Goal: Task Accomplishment & Management: Use online tool/utility

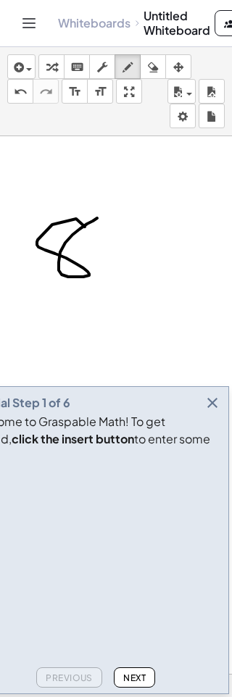
click at [220, 454] on div at bounding box center [116, 673] width 232 height 1075
click at [220, 412] on icon "button" at bounding box center [212, 402] width 17 height 17
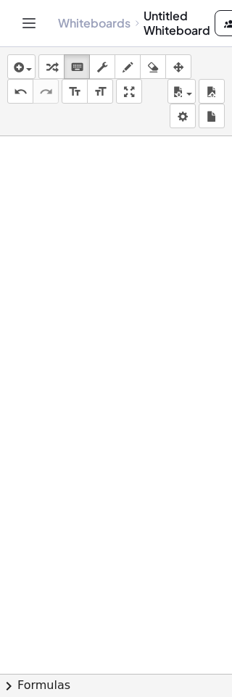
click at [24, 78] on button "insert" at bounding box center [21, 66] width 28 height 25
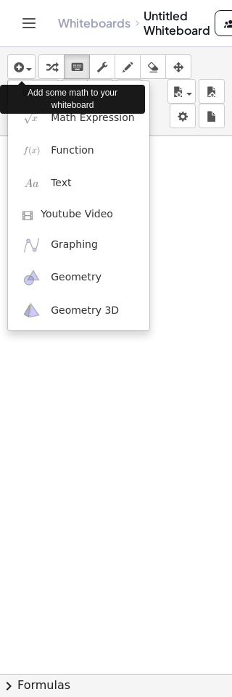
click at [85, 212] on span "Youtube Video" at bounding box center [77, 214] width 72 height 14
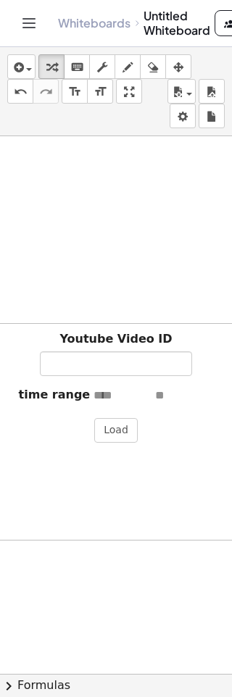
click at [23, 66] on icon "button" at bounding box center [17, 67] width 13 height 17
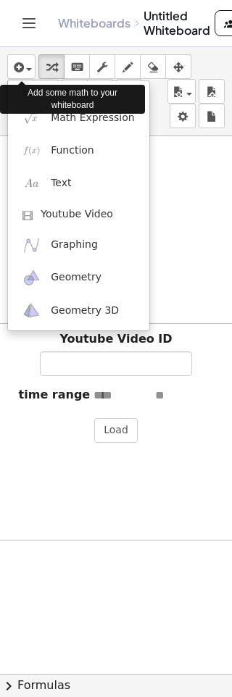
click at [71, 185] on span "Text" at bounding box center [61, 183] width 20 height 14
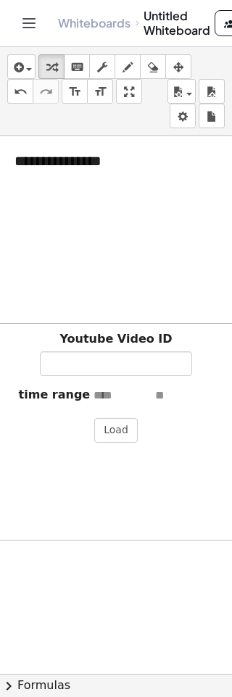
click at [117, 431] on button "Load" at bounding box center [115, 430] width 43 height 25
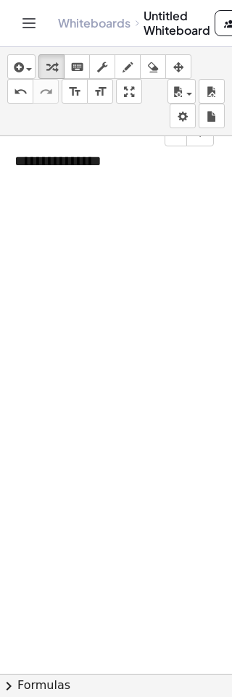
click at [67, 159] on div "**********" at bounding box center [108, 160] width 217 height 49
click at [33, 67] on button "insert" at bounding box center [21, 66] width 28 height 25
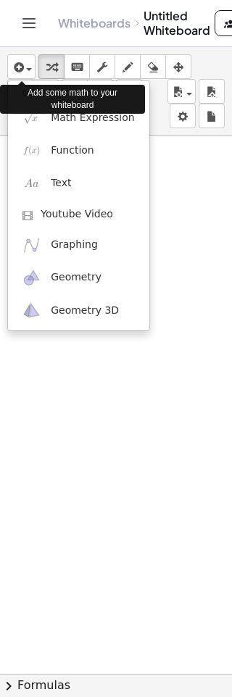
click at [207, 256] on div at bounding box center [116, 348] width 232 height 697
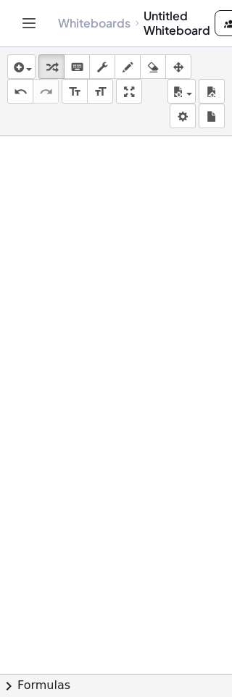
scroll to position [51, 0]
click at [32, 23] on icon "Toggle navigation" at bounding box center [29, 23] width 12 height 9
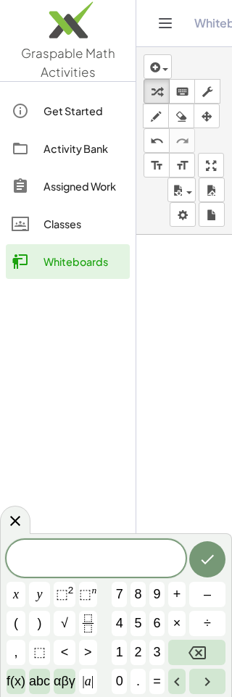
scroll to position [47, 77]
click at [83, 186] on div "Assigned Work" at bounding box center [83, 186] width 80 height 17
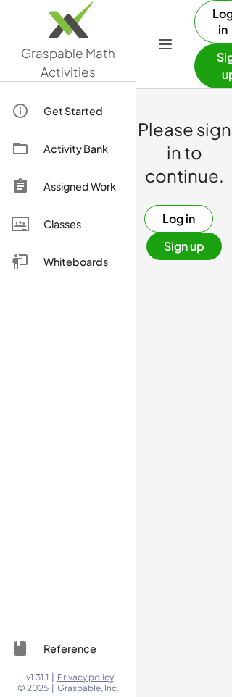
click at [179, 317] on main "Please sign in to continue. Log in Sign up" at bounding box center [184, 348] width 96 height 697
click at [165, 50] on icon "Toggle navigation" at bounding box center [165, 44] width 17 height 17
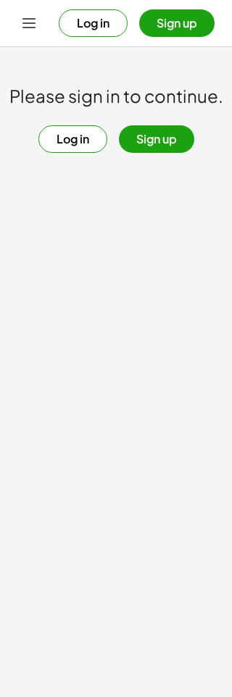
click at [157, 143] on button "Sign up" at bounding box center [156, 139] width 75 height 28
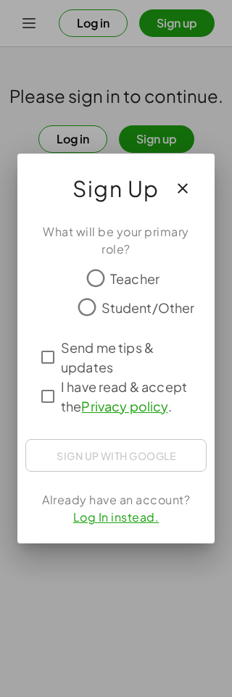
click at [90, 329] on div at bounding box center [115, 333] width 139 height 10
click at [90, 328] on div at bounding box center [115, 333] width 139 height 10
click at [149, 449] on div "Sign up with Google" at bounding box center [115, 455] width 181 height 33
click at [138, 456] on div "Sign up with Google" at bounding box center [115, 455] width 181 height 33
click at [124, 448] on div "Sign up with Google" at bounding box center [115, 455] width 181 height 33
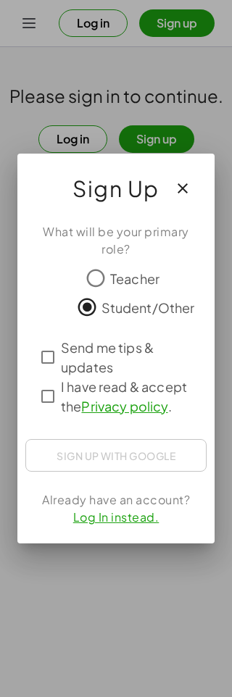
click at [124, 448] on div "Sign up with Google" at bounding box center [115, 455] width 181 height 33
click at [143, 451] on div "Sign in with Google. Opens in new tab" at bounding box center [115, 454] width 133 height 32
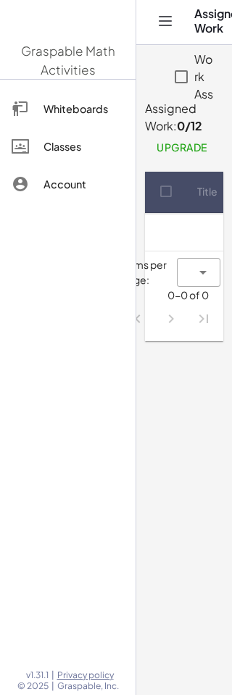
scroll to position [2, 0]
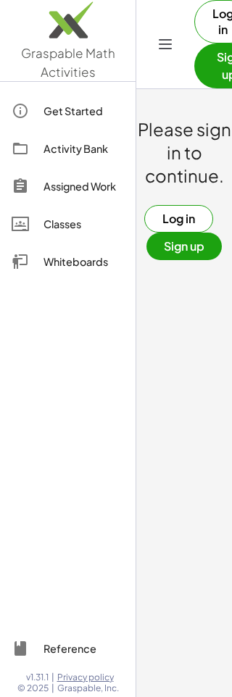
click at [156, 41] on button "Toggle navigation" at bounding box center [165, 44] width 23 height 23
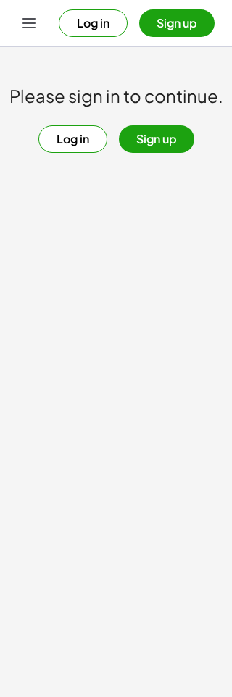
click at [67, 141] on button "Log in" at bounding box center [72, 139] width 69 height 28
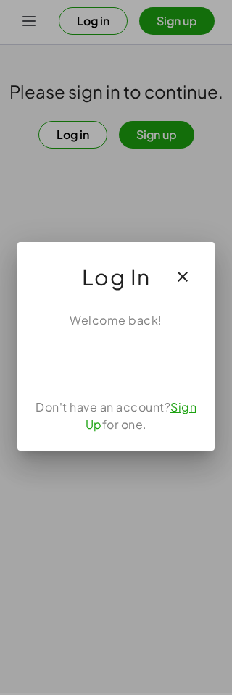
click at [135, 352] on div "Sign in with Google. Opens in new tab" at bounding box center [115, 363] width 175 height 32
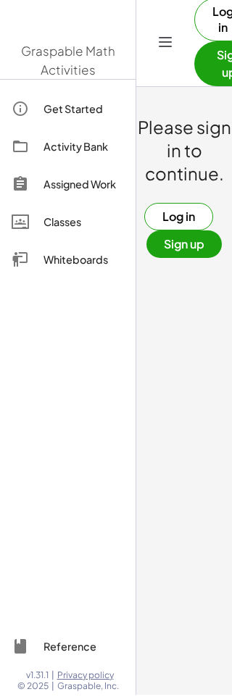
scroll to position [2, 0]
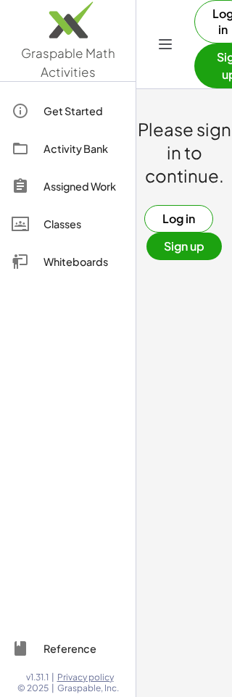
click at [64, 154] on div "Activity Bank" at bounding box center [83, 148] width 80 height 17
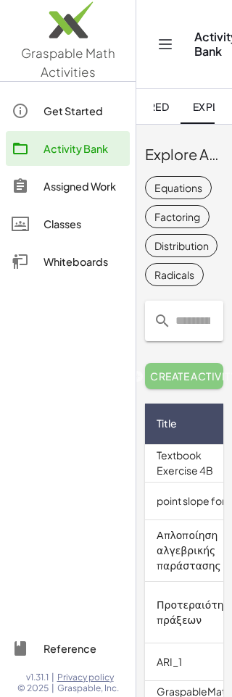
click at [163, 35] on button "Toggle navigation" at bounding box center [165, 44] width 23 height 23
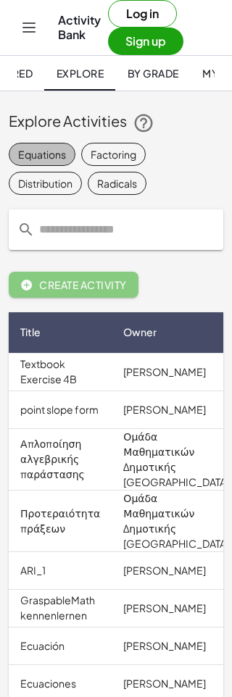
click at [49, 155] on div "Equations" at bounding box center [42, 154] width 48 height 15
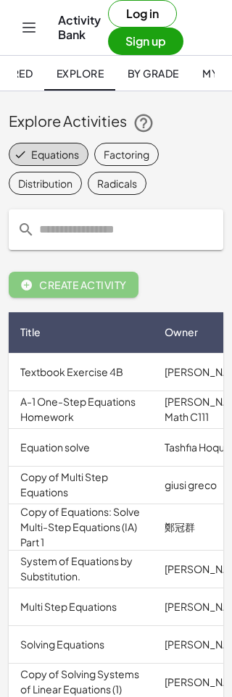
click at [62, 149] on div "Equations" at bounding box center [55, 154] width 48 height 15
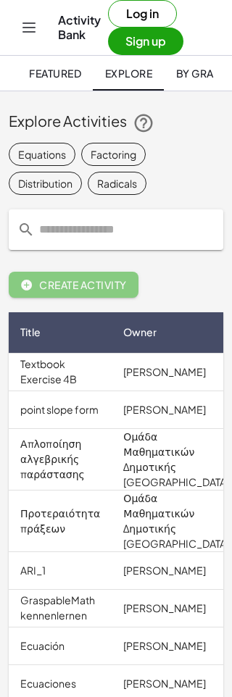
click at [34, 22] on icon "Toggle navigation" at bounding box center [28, 27] width 17 height 17
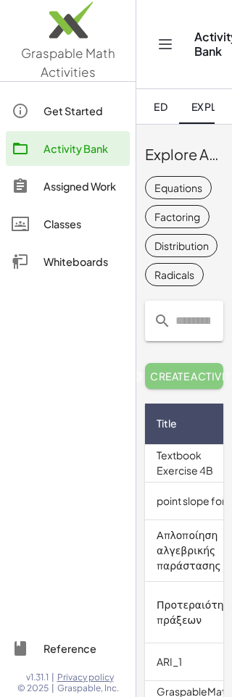
scroll to position [0, 49]
click at [74, 172] on link "Assigned Work" at bounding box center [68, 186] width 124 height 35
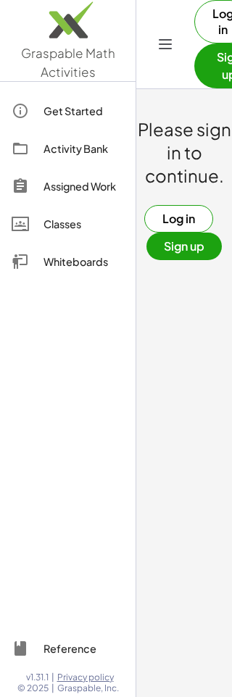
click at [133, 33] on img at bounding box center [67, 24] width 135 height 62
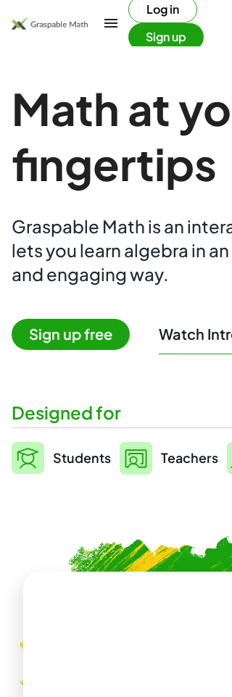
click at [161, 50] on main "Math at your fingertips Graspable Math is an interactive tool that lets you lea…" at bounding box center [116, 649] width 232 height 1298
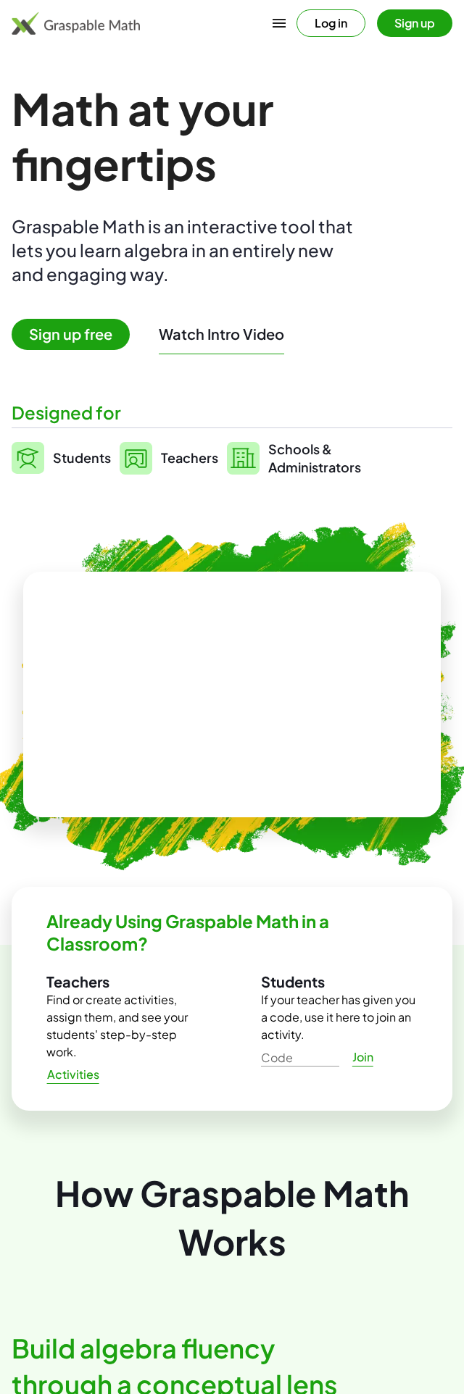
click at [87, 312] on div "Math at your fingertips Graspable Math is an interactive tool that lets you lea…" at bounding box center [232, 278] width 441 height 395
click at [78, 311] on div "Math at your fingertips Graspable Math is an interactive tool that lets you lea…" at bounding box center [232, 278] width 441 height 395
click at [231, 22] on button "Log in" at bounding box center [330, 23] width 69 height 28
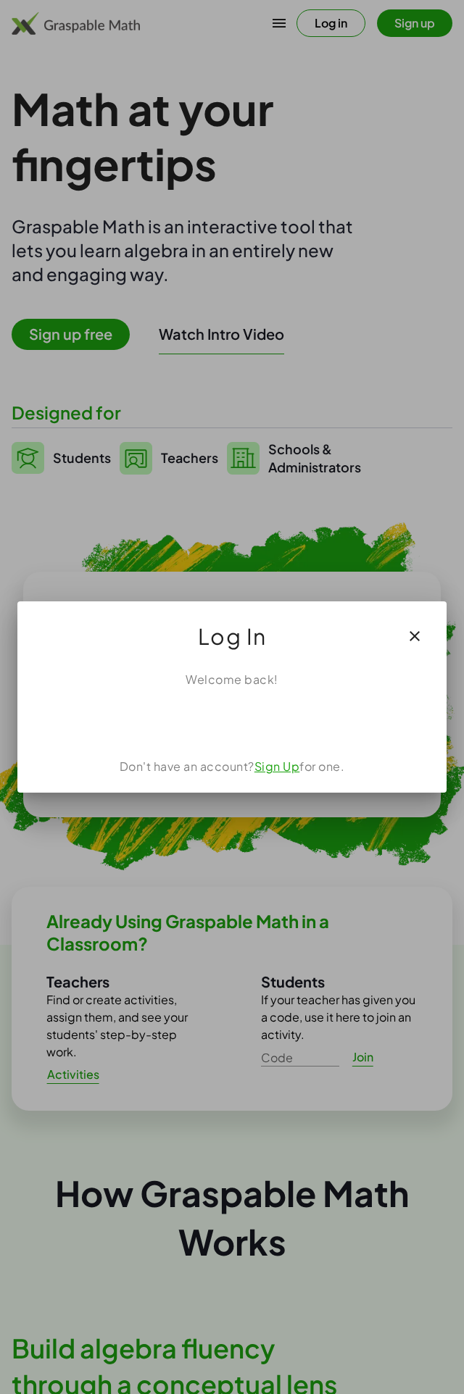
click at [231, 696] on div "Sign in with Google. Opens in new tab" at bounding box center [231, 720] width 175 height 32
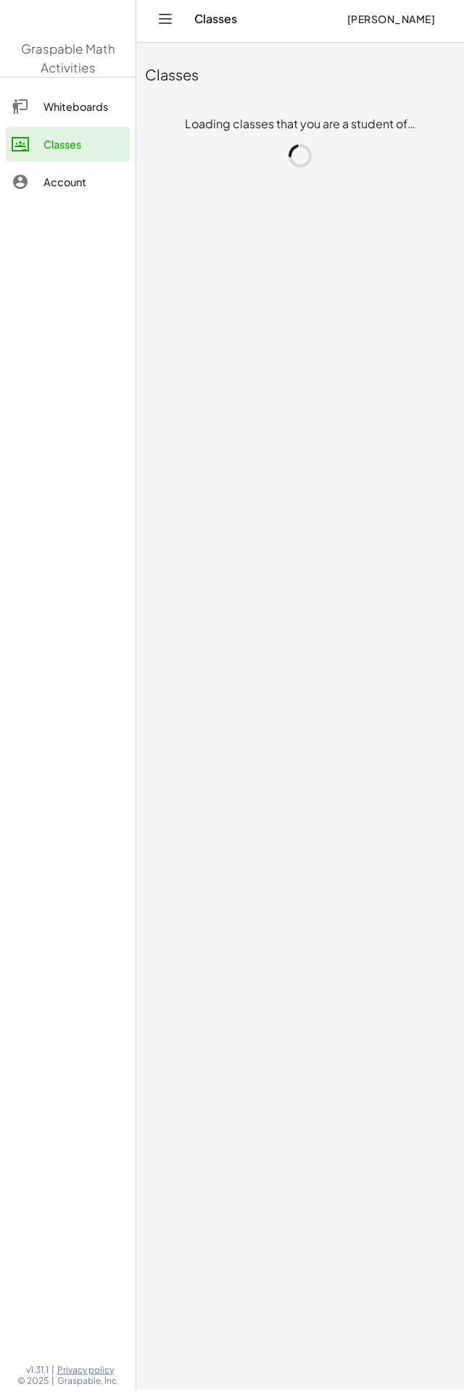
scroll to position [4, 0]
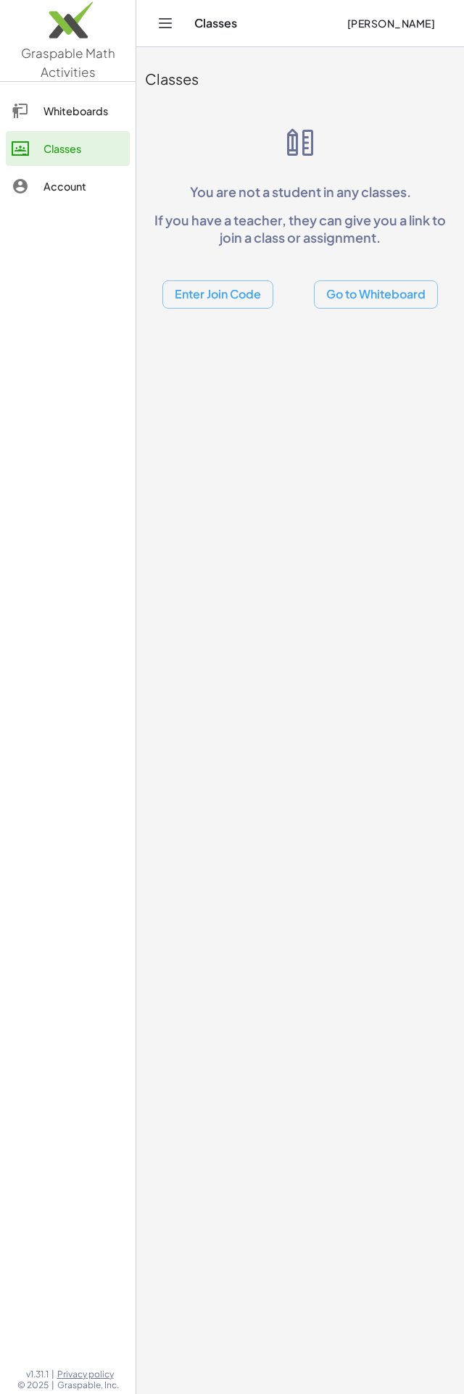
click at [85, 107] on div "Whiteboards" at bounding box center [83, 110] width 80 height 17
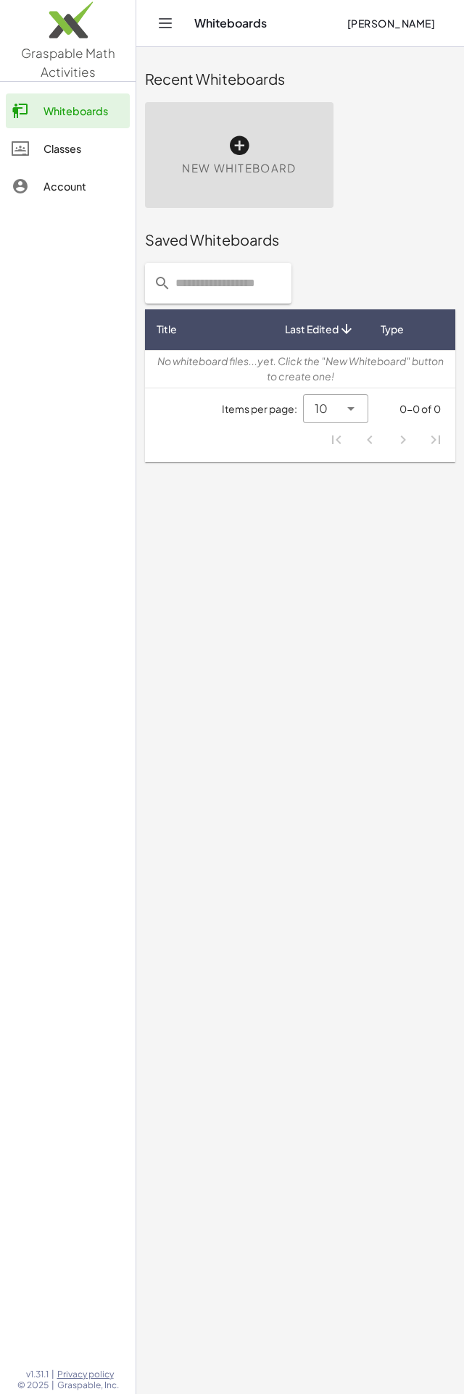
click at [91, 181] on div "Account" at bounding box center [83, 186] width 80 height 17
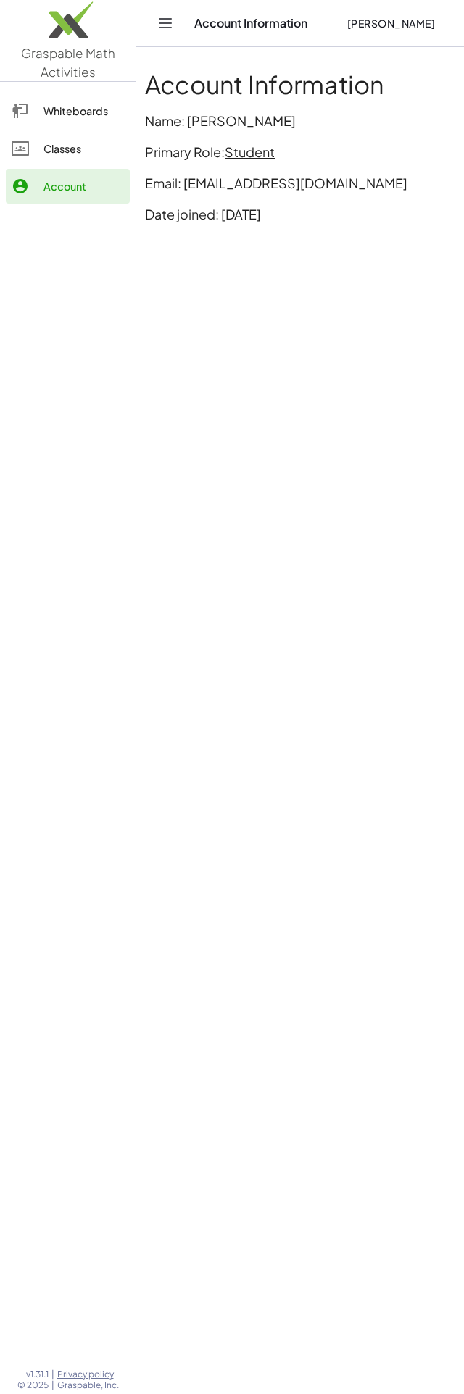
click at [98, 106] on div "Whiteboards" at bounding box center [83, 110] width 80 height 17
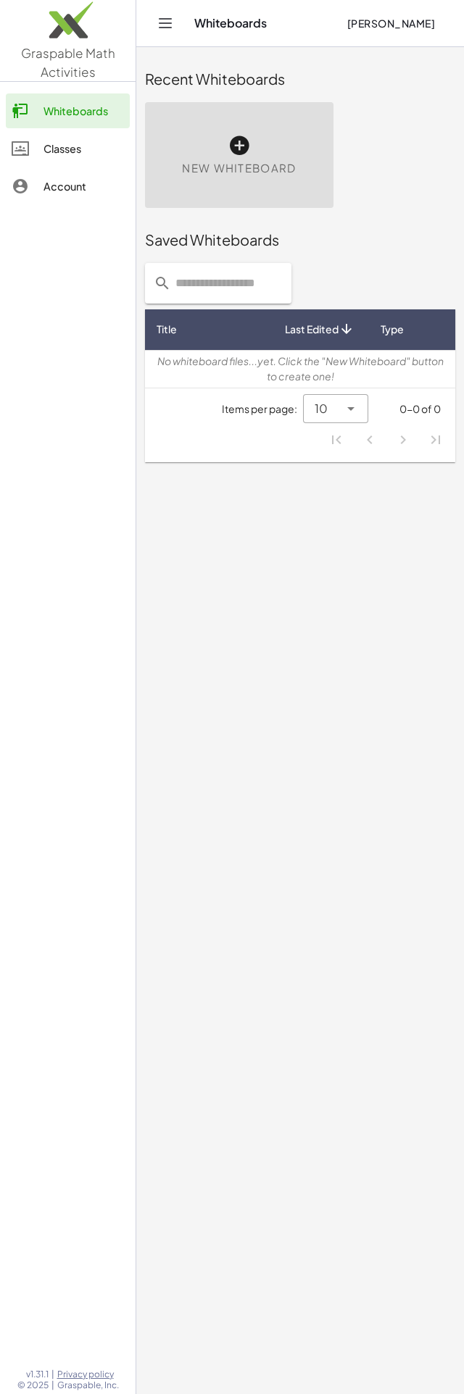
click at [231, 128] on div "New Whiteboard" at bounding box center [239, 155] width 188 height 106
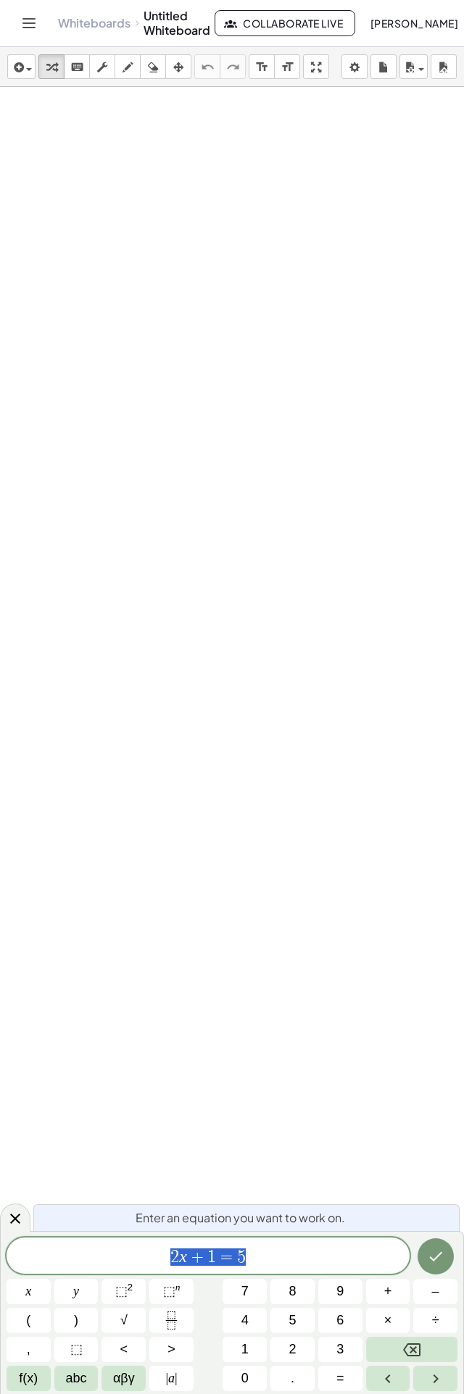
click at [26, 696] on div at bounding box center [15, 1218] width 30 height 28
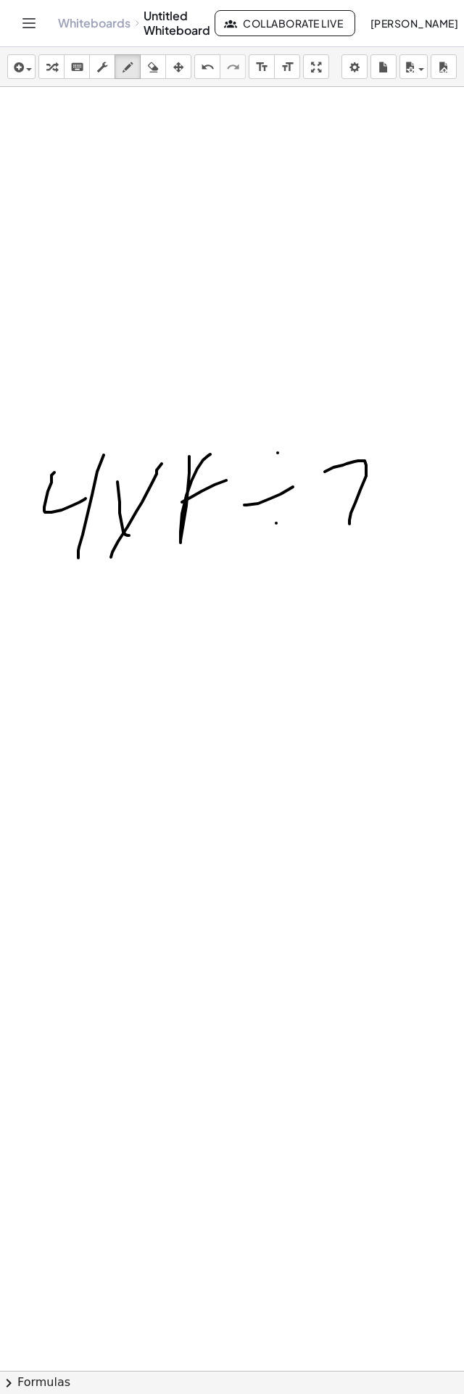
click at [159, 70] on div "button" at bounding box center [152, 66] width 19 height 17
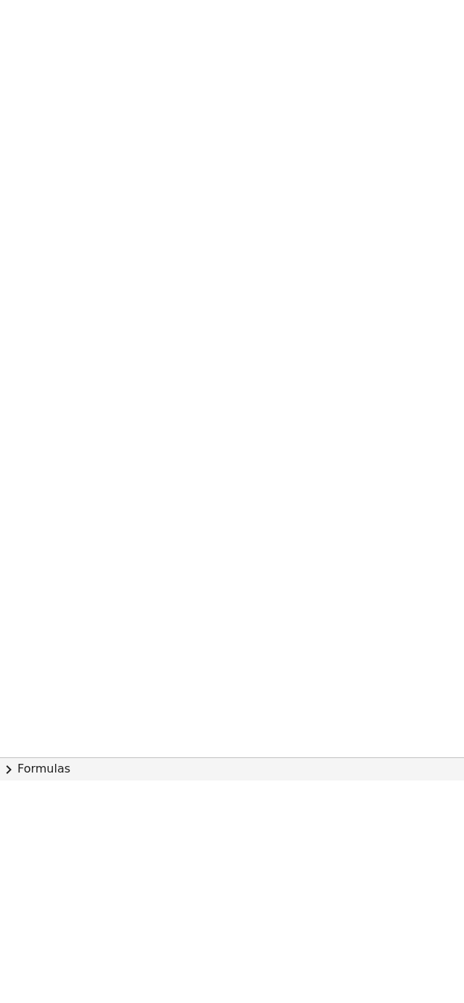
scroll to position [106, 0]
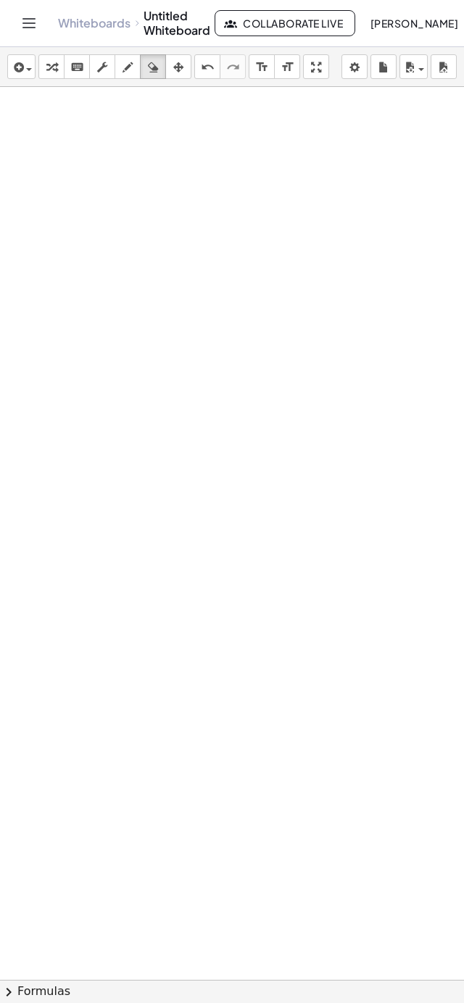
click at [45, 22] on div "Whiteboards Untitled Whiteboard Collaborate Live [PERSON_NAME]" at bounding box center [231, 23] width 429 height 46
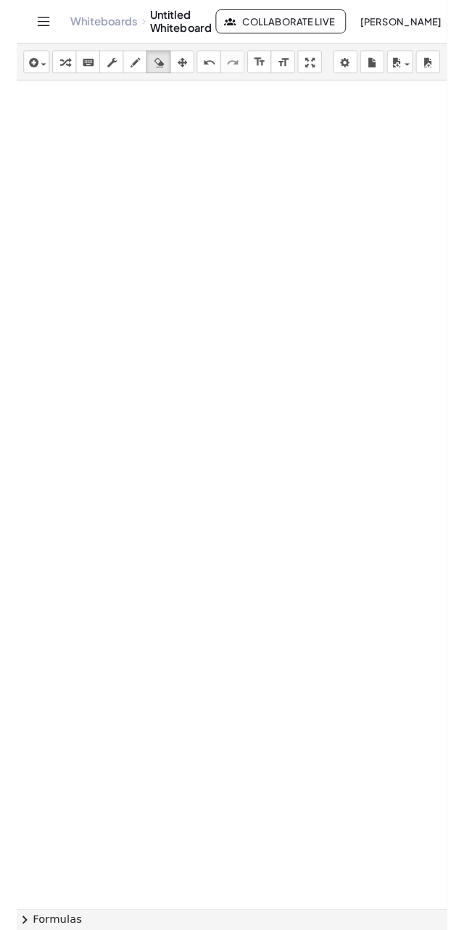
scroll to position [0, 0]
